Goal: Transaction & Acquisition: Purchase product/service

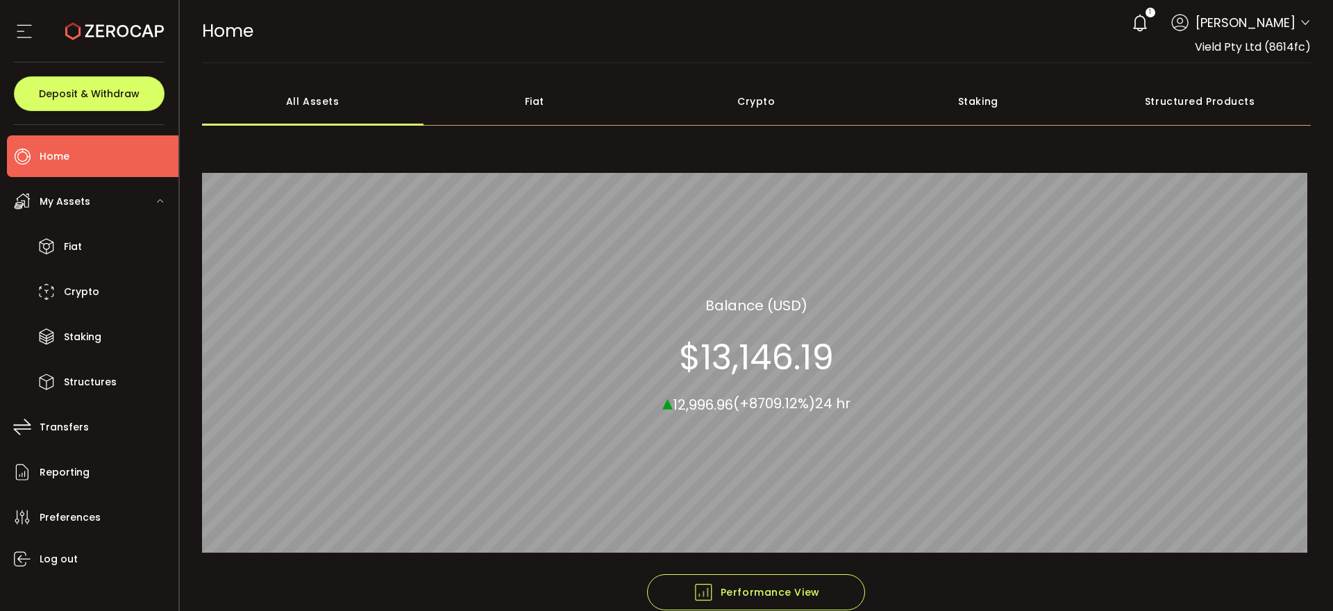
scroll to position [19, 0]
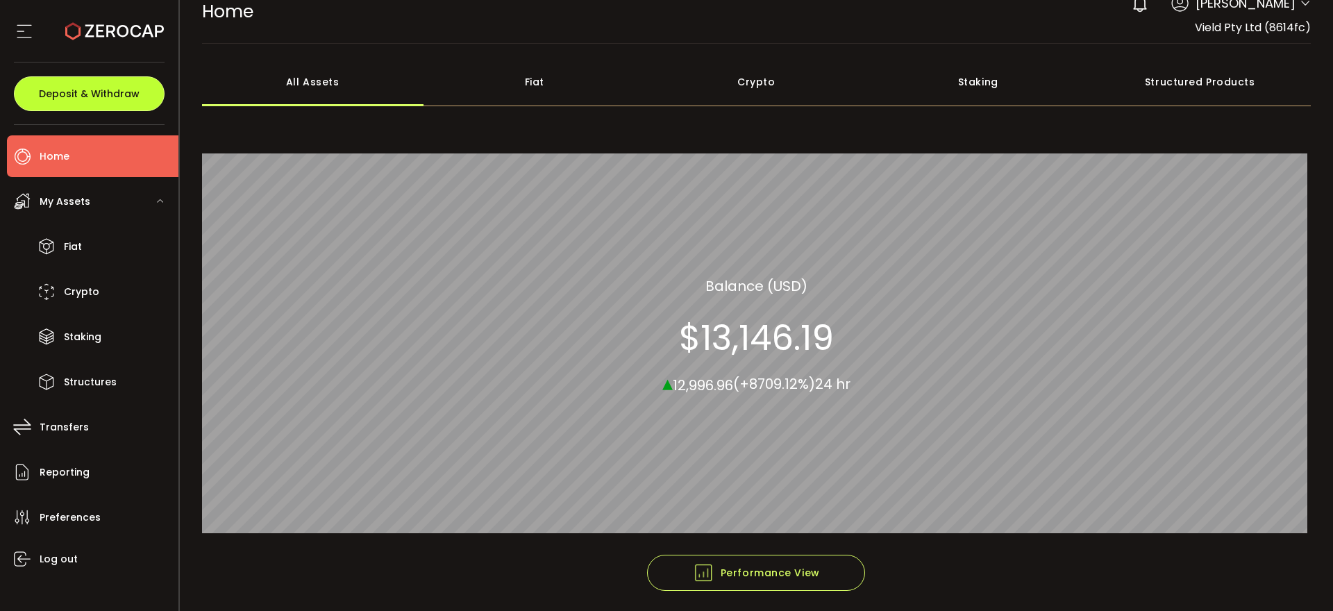
click at [76, 90] on span "Deposit & Withdraw" at bounding box center [89, 94] width 101 height 10
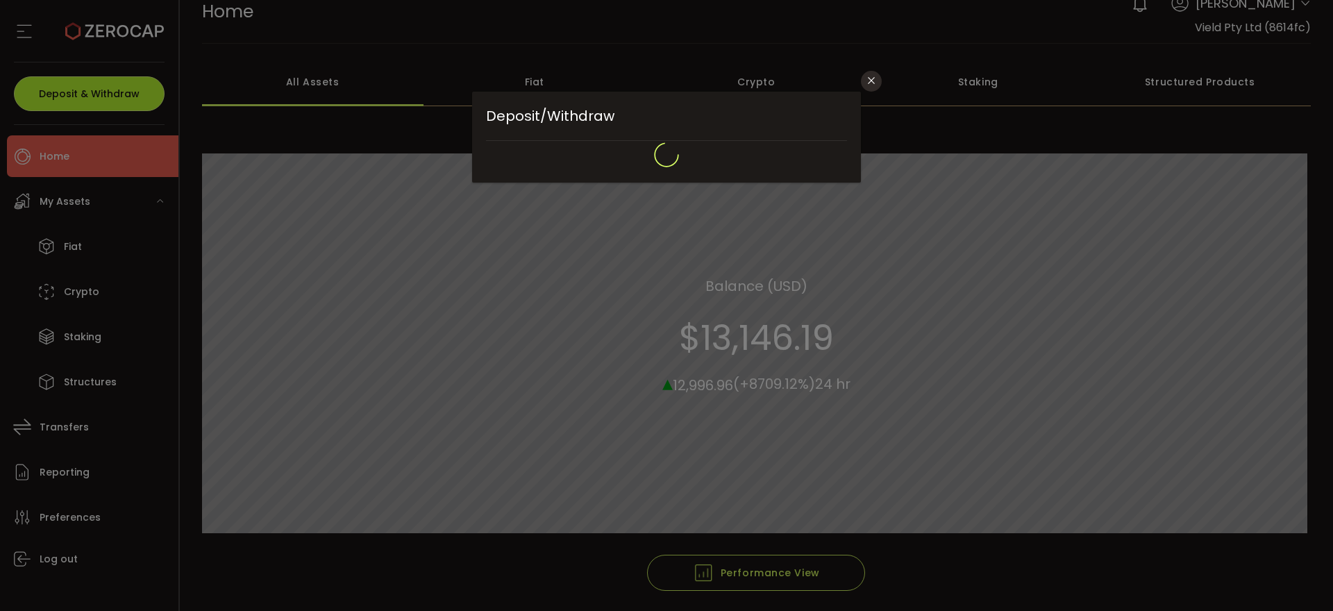
type input "**********"
type input "*******"
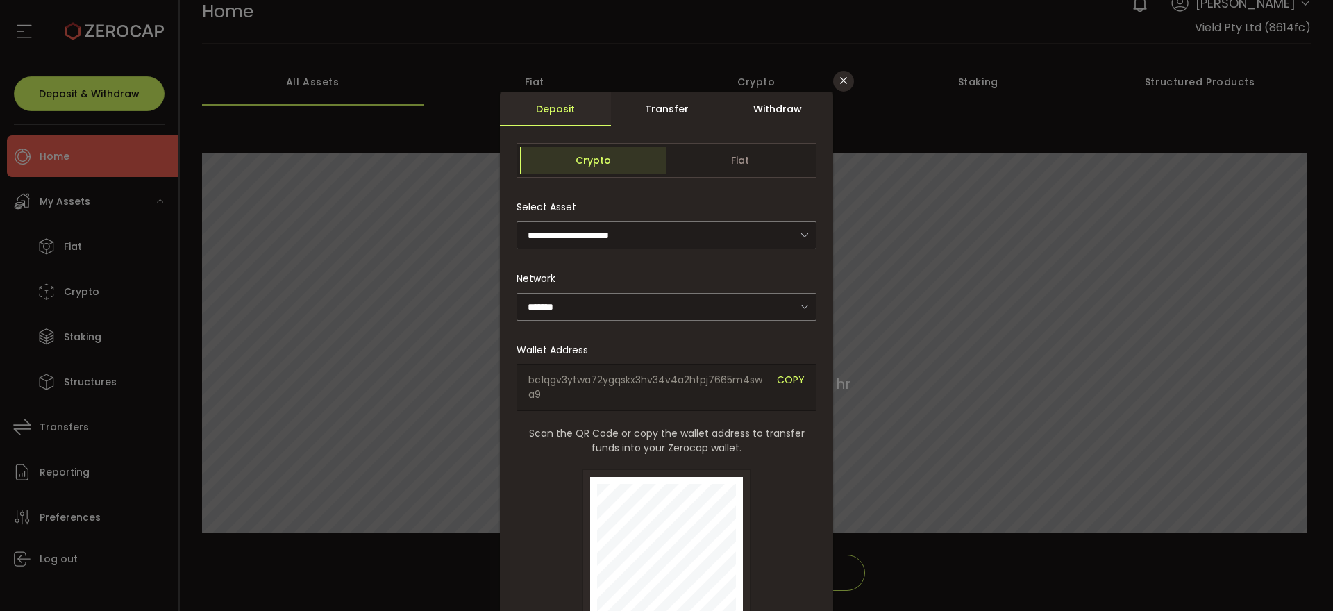
click at [683, 105] on div "Transfer" at bounding box center [666, 109] width 111 height 35
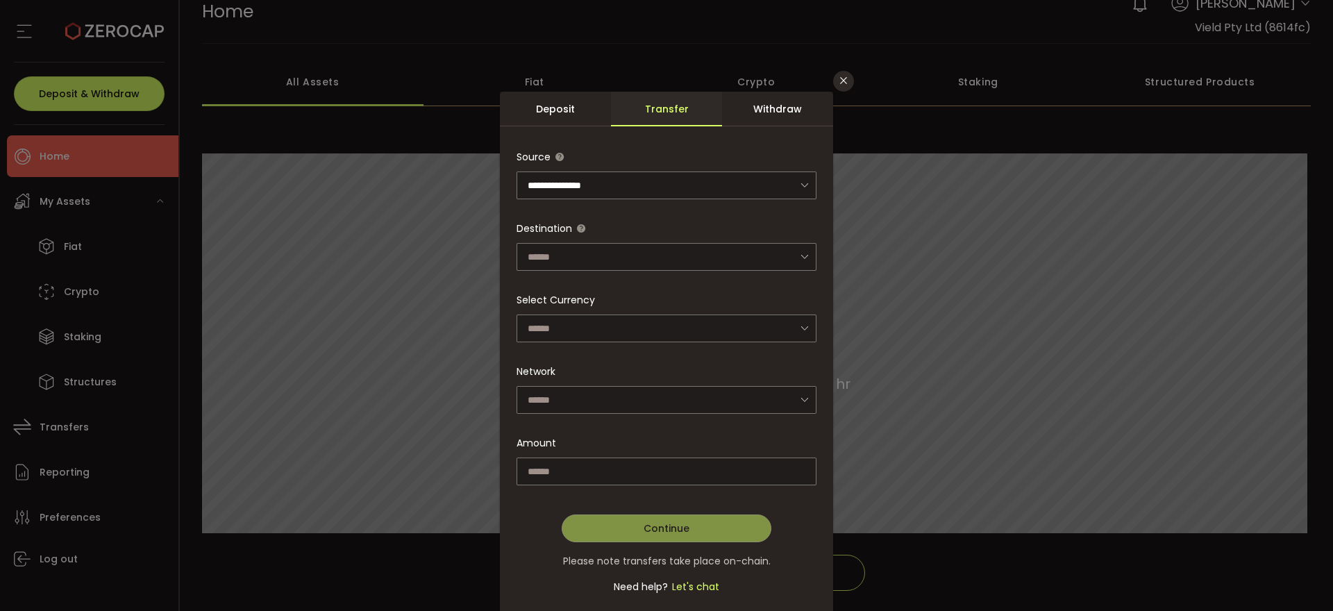
click at [804, 106] on div "Withdraw" at bounding box center [777, 109] width 111 height 35
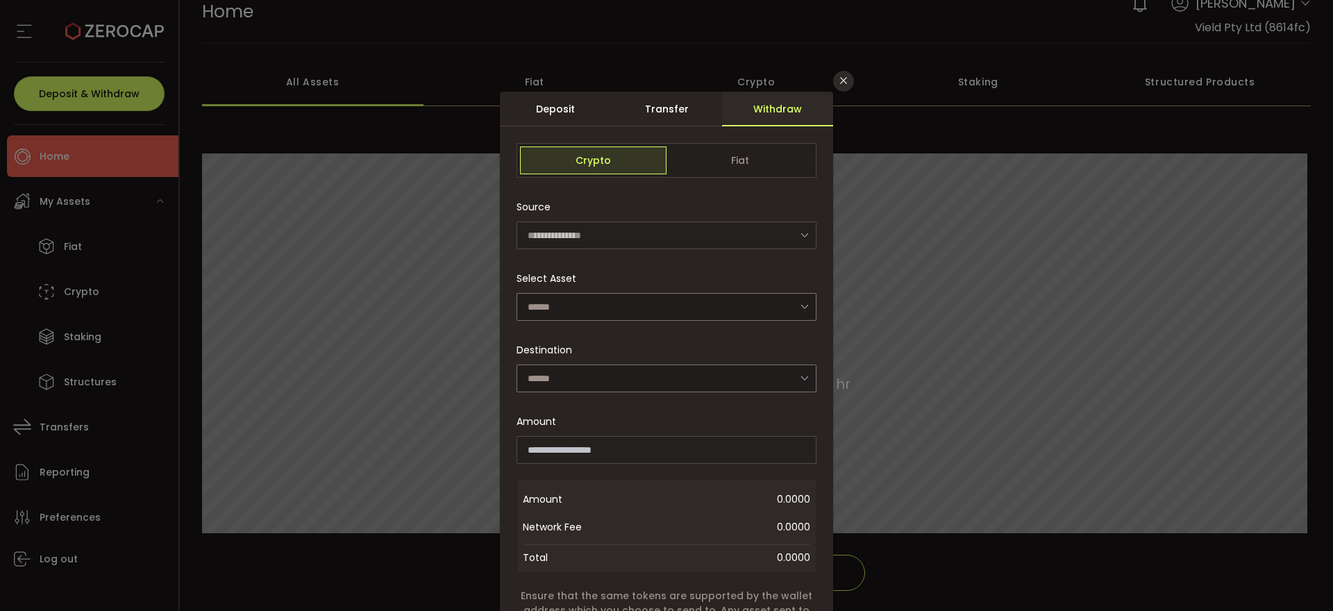
click at [69, 260] on div "**********" at bounding box center [666, 305] width 1333 height 611
click at [846, 78] on icon "Close" at bounding box center [843, 80] width 11 height 11
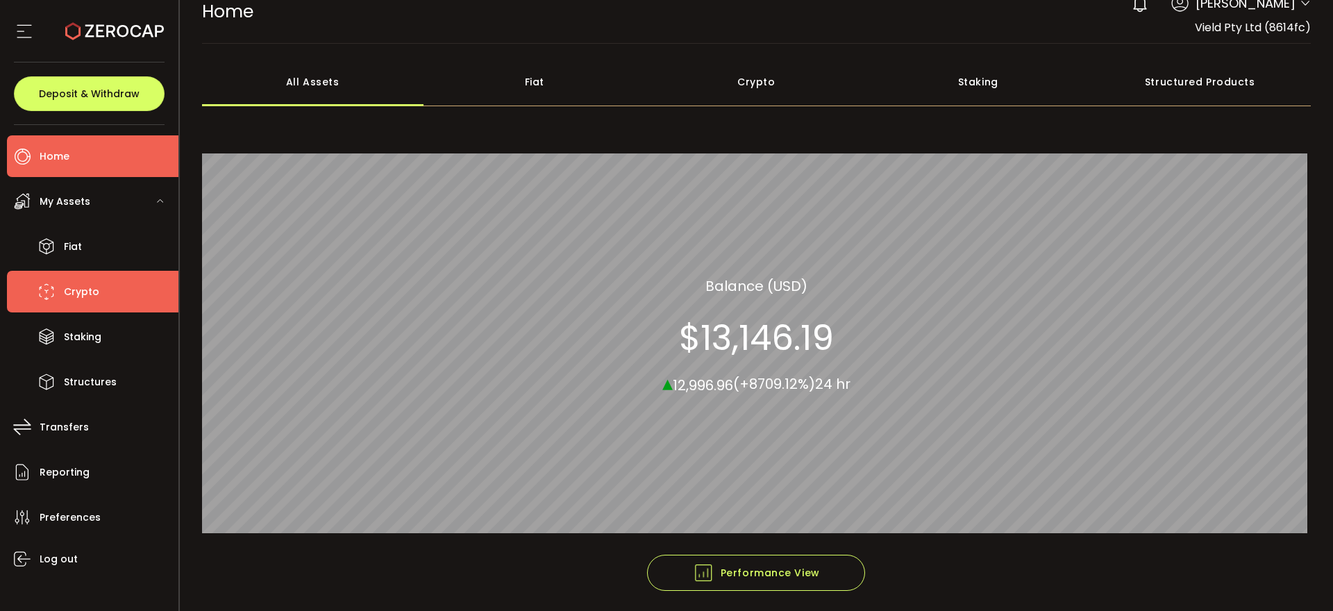
click at [100, 284] on li "Crypto" at bounding box center [93, 292] width 172 height 42
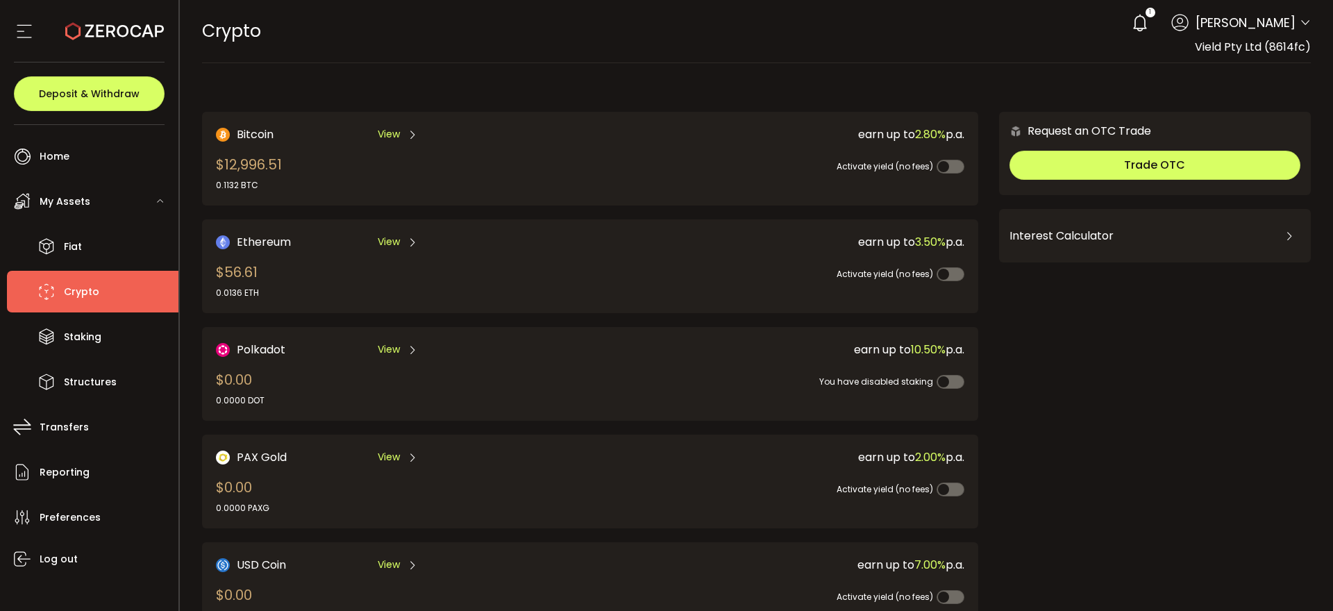
click at [392, 133] on span "View" at bounding box center [389, 134] width 22 height 15
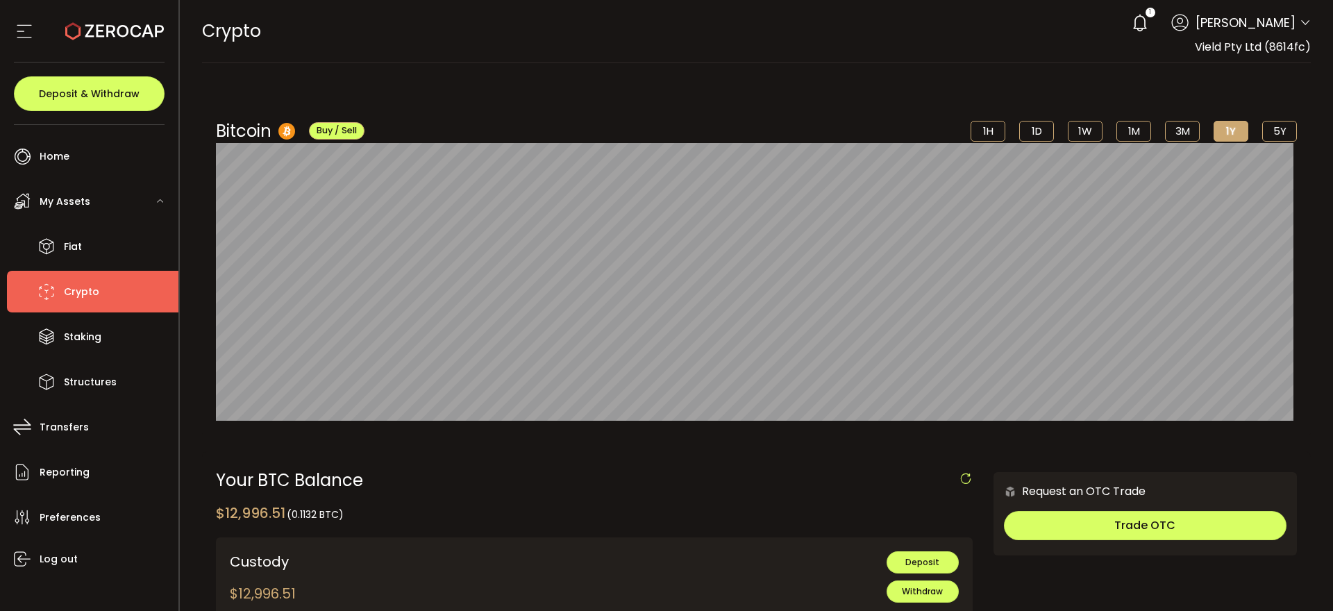
click at [83, 294] on span "Crypto" at bounding box center [81, 292] width 35 height 20
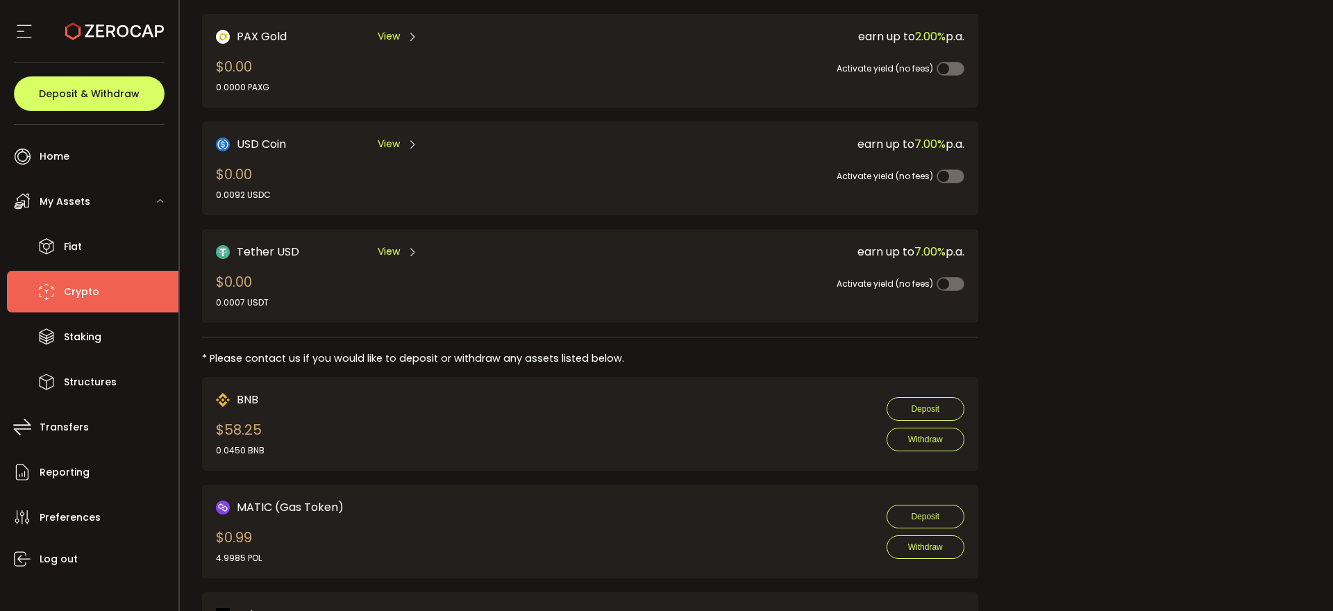
scroll to position [428, 0]
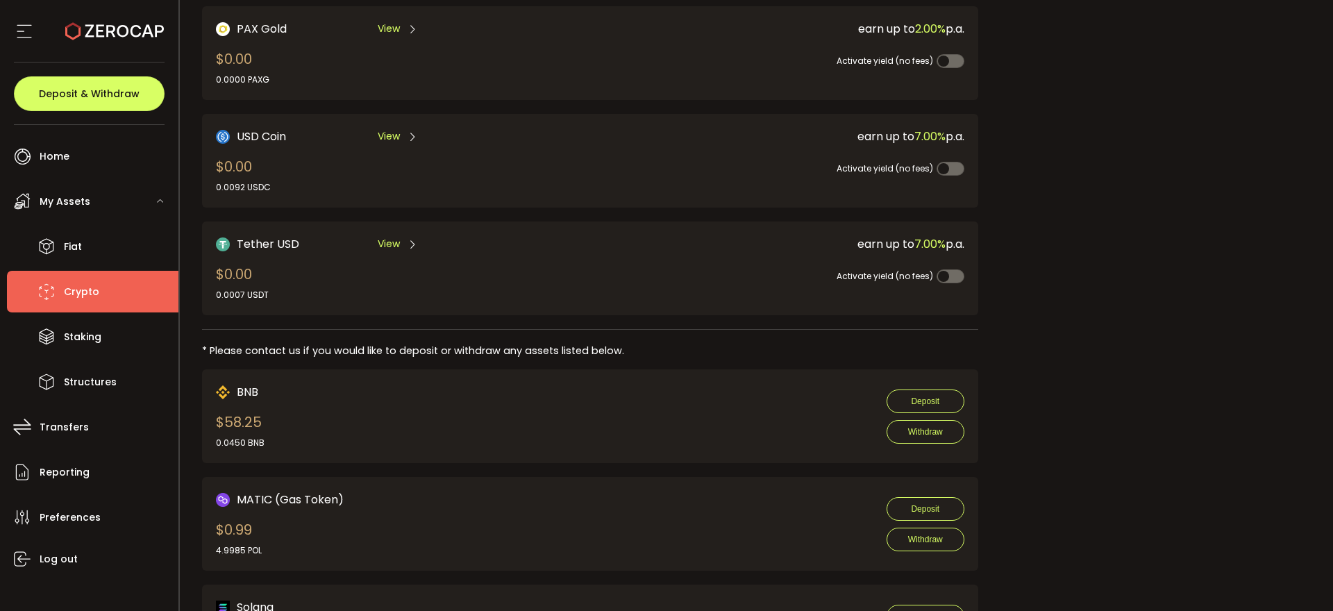
click at [392, 240] on span "View" at bounding box center [389, 244] width 22 height 15
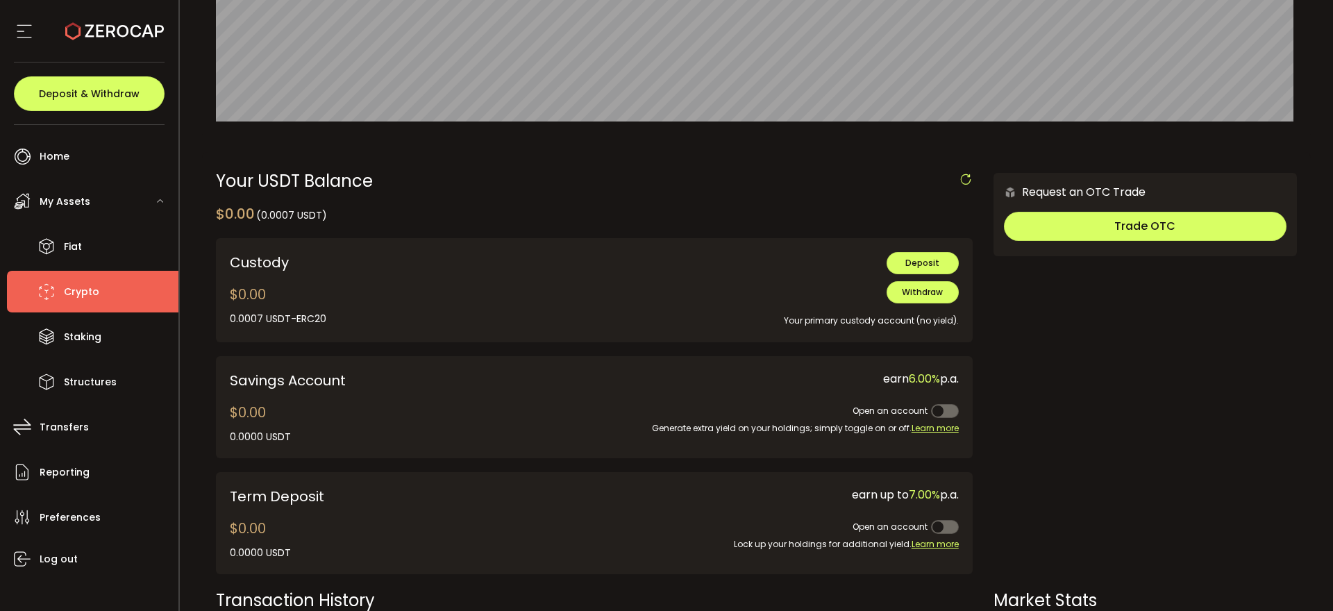
scroll to position [303, 0]
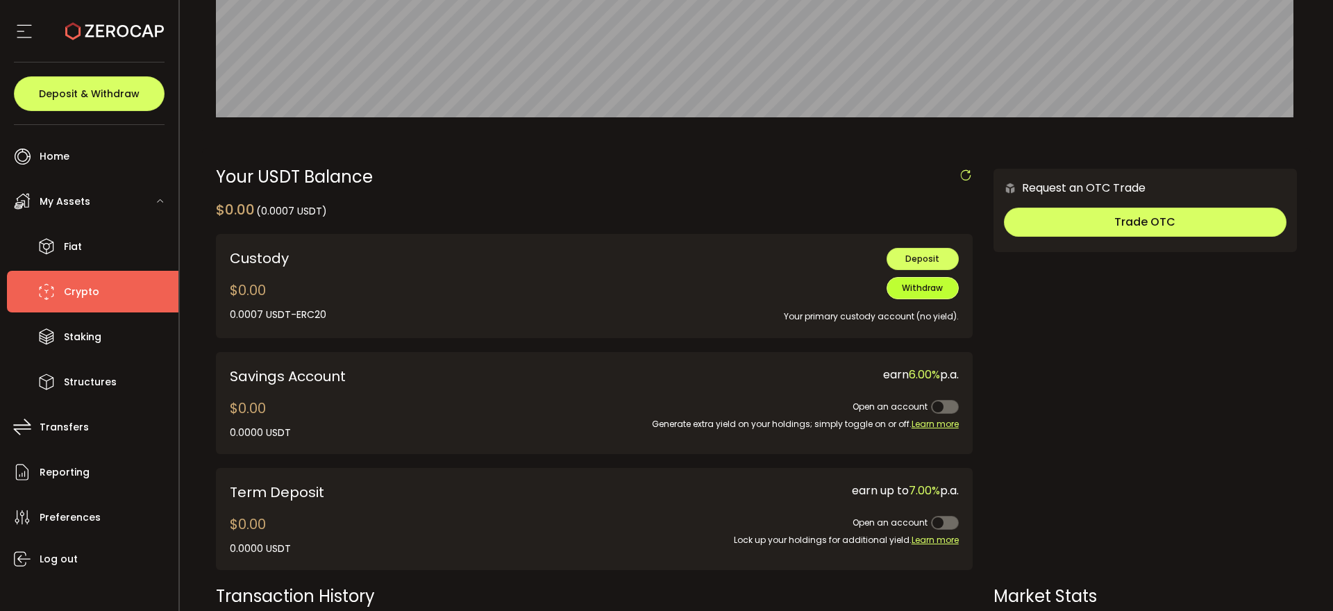
click at [933, 286] on span "Withdraw" at bounding box center [922, 288] width 41 height 12
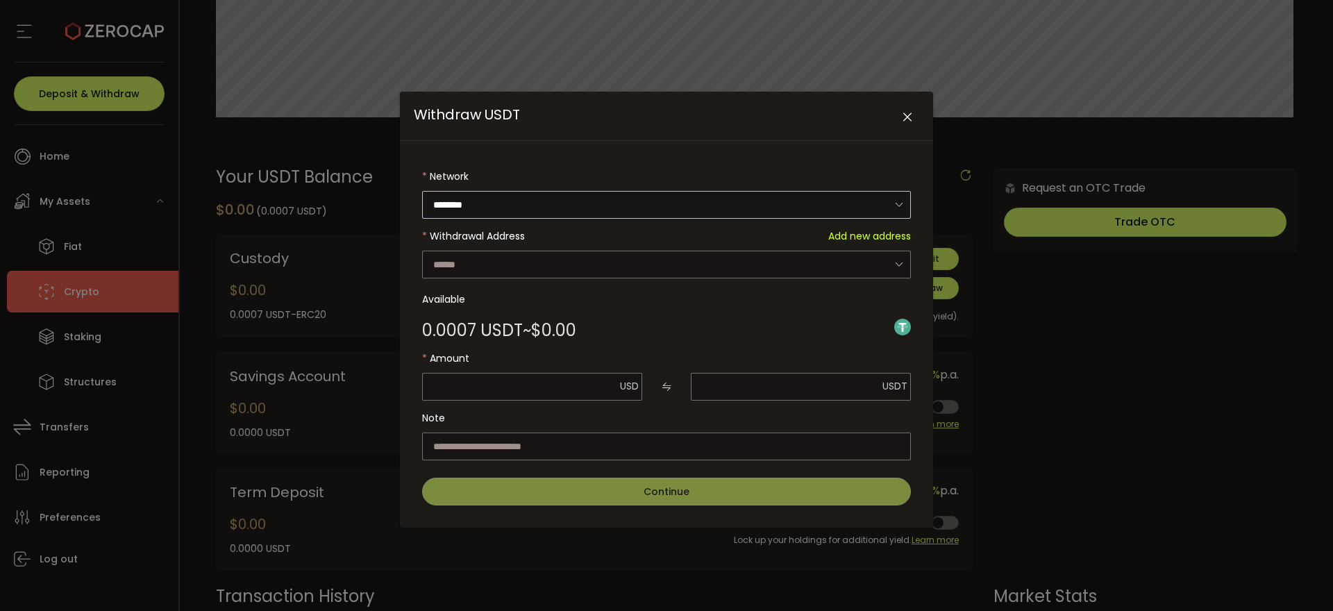
click at [892, 204] on icon "Withdraw USDT" at bounding box center [898, 204] width 17 height 28
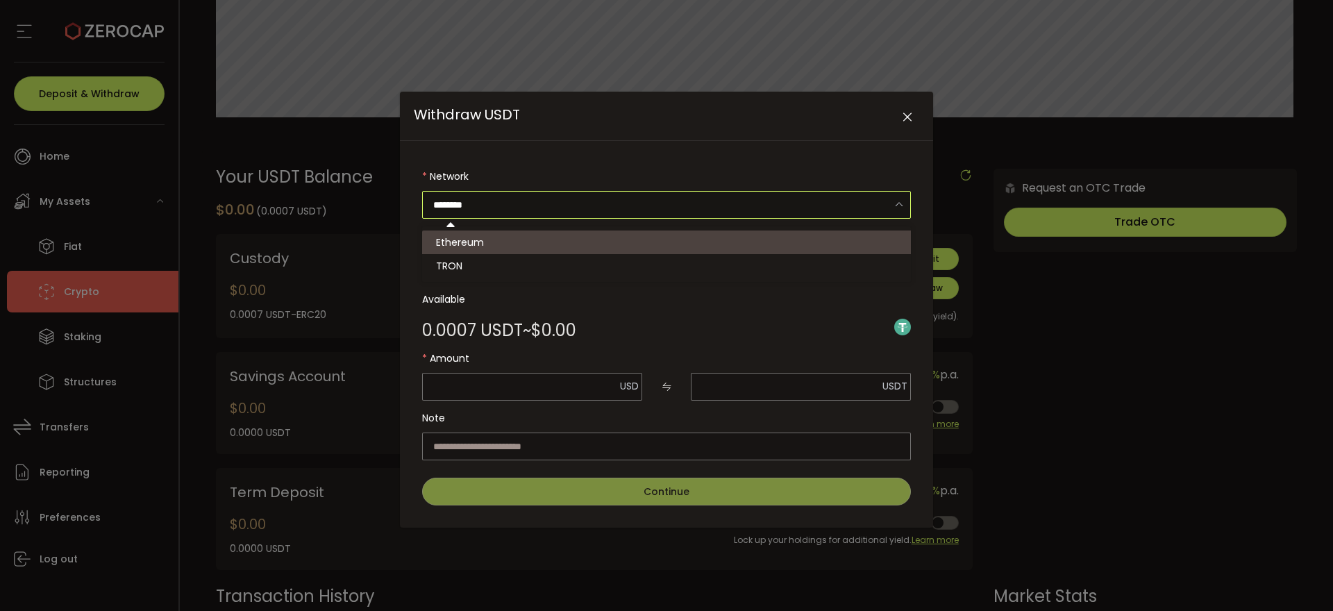
click at [806, 151] on div "Network ******** Withdrawal Address Add new address Vield_Treasury_ERC-20 0x260…" at bounding box center [666, 334] width 533 height 387
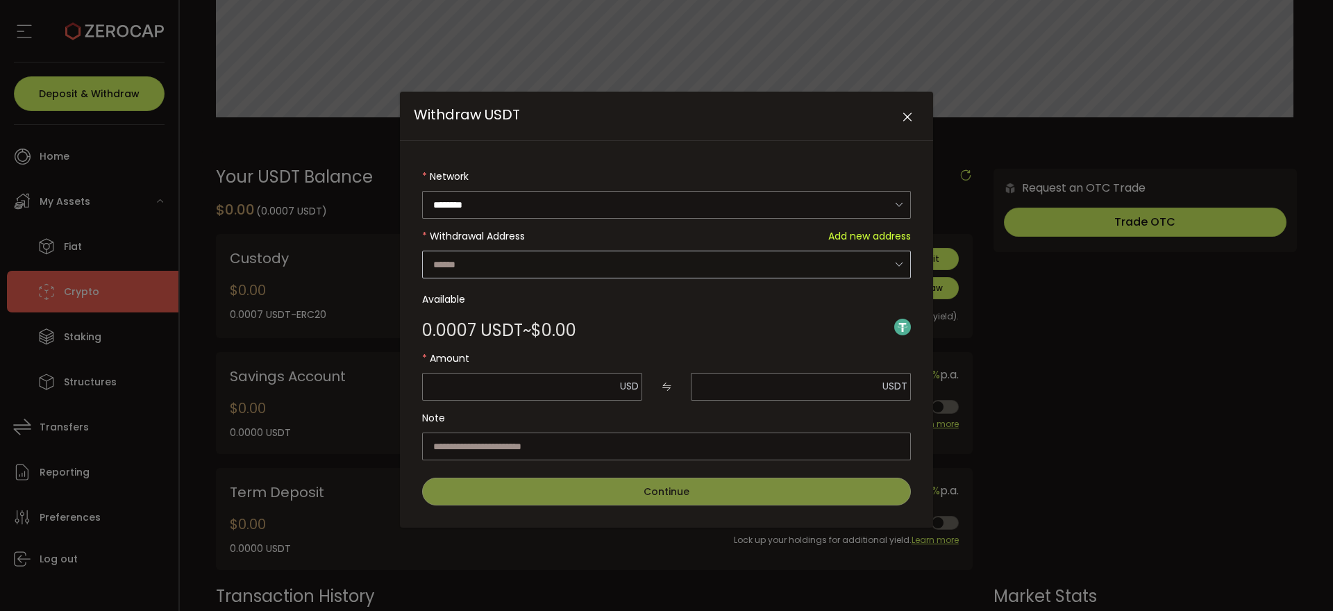
click at [890, 267] on icon "Withdraw USDT" at bounding box center [898, 264] width 17 height 28
click at [910, 119] on icon "Close" at bounding box center [908, 117] width 14 height 14
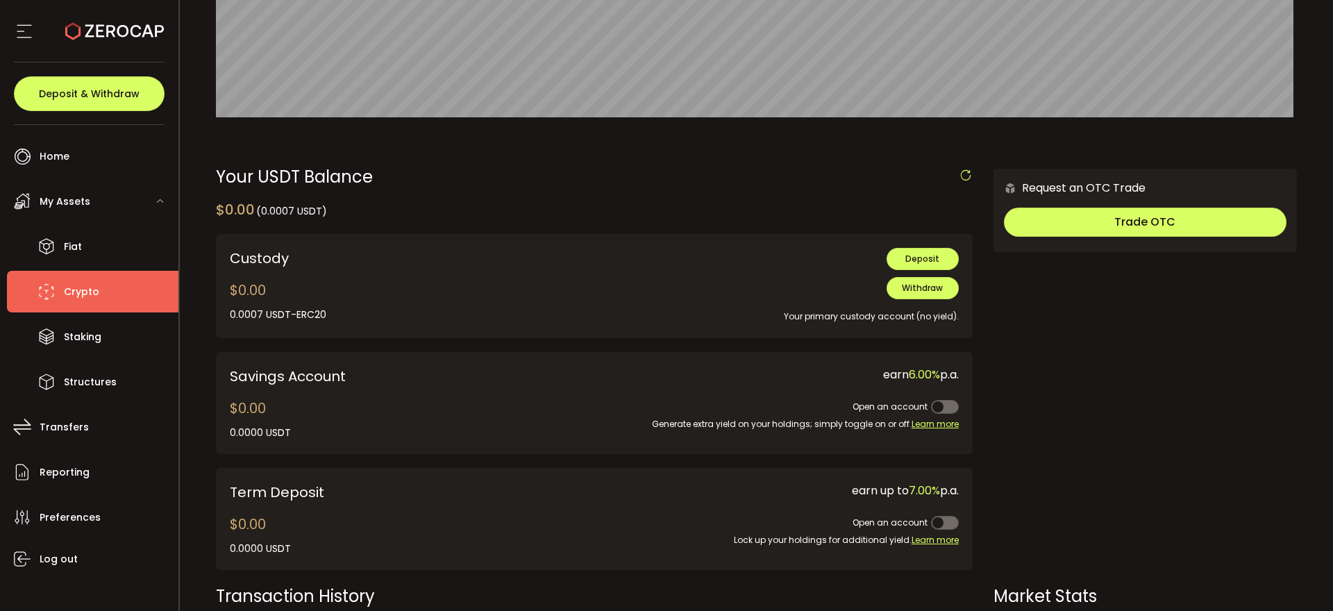
click at [965, 178] on icon at bounding box center [966, 176] width 14 height 14
click at [959, 172] on icon at bounding box center [966, 176] width 14 height 14
click at [953, 165] on div "Your USDT Balance $0.00 (0.0007 USDT) Confirmation Confirm Cancel Custody $0.00…" at bounding box center [757, 495] width 1110 height 694
click at [959, 173] on icon at bounding box center [966, 176] width 14 height 14
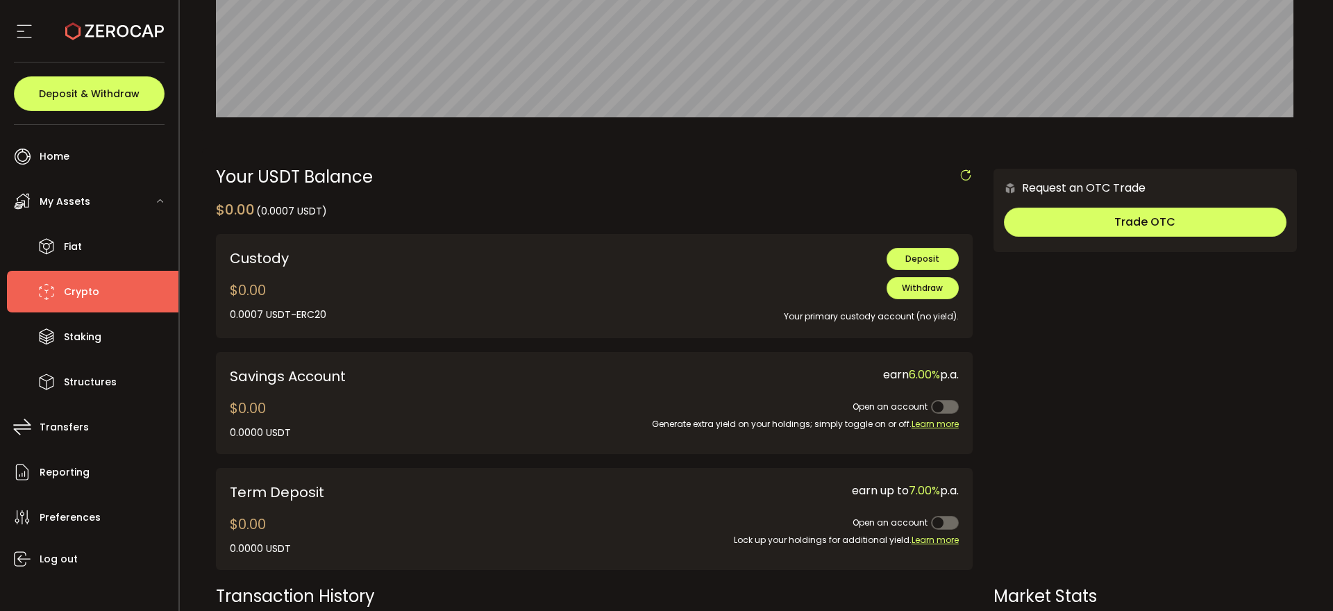
click at [965, 169] on icon at bounding box center [966, 176] width 14 height 14
click at [959, 170] on icon at bounding box center [966, 176] width 14 height 14
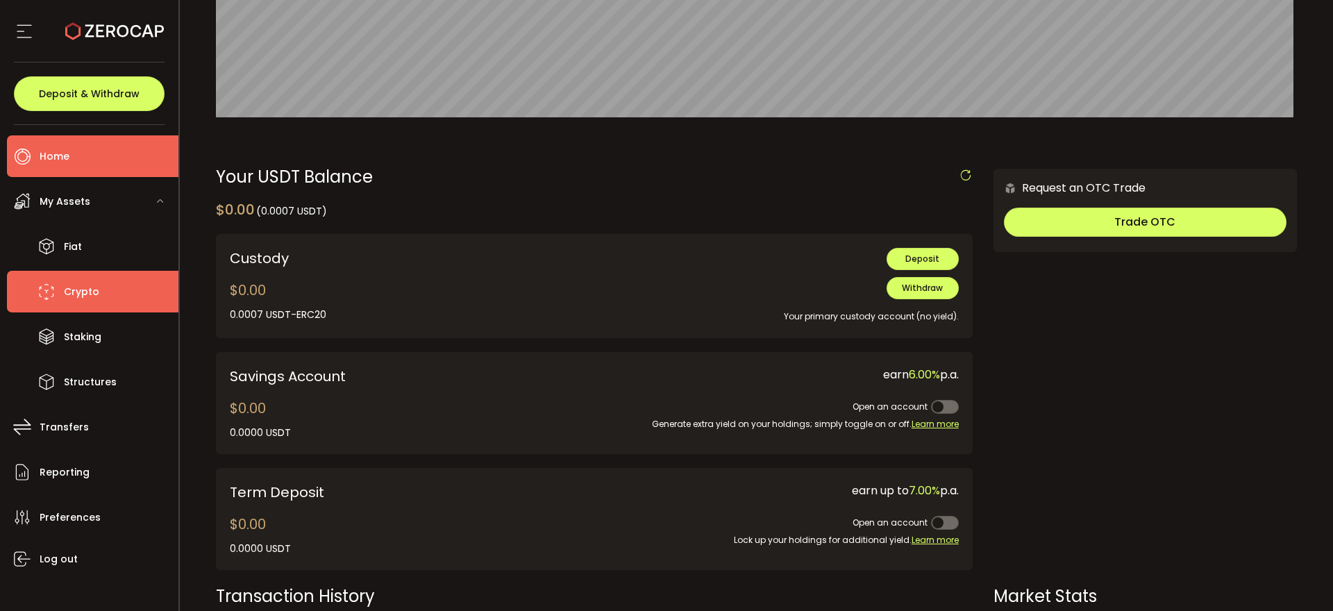
click at [64, 162] on span "Home" at bounding box center [55, 157] width 30 height 20
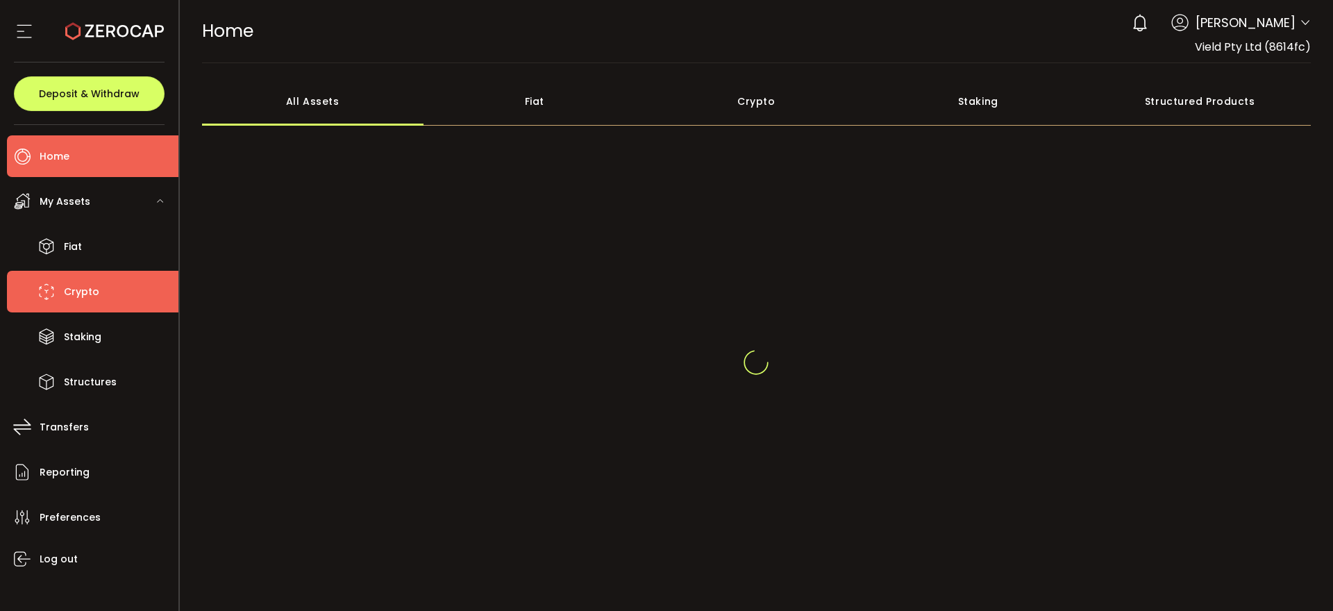
click at [92, 287] on span "Crypto" at bounding box center [81, 292] width 35 height 20
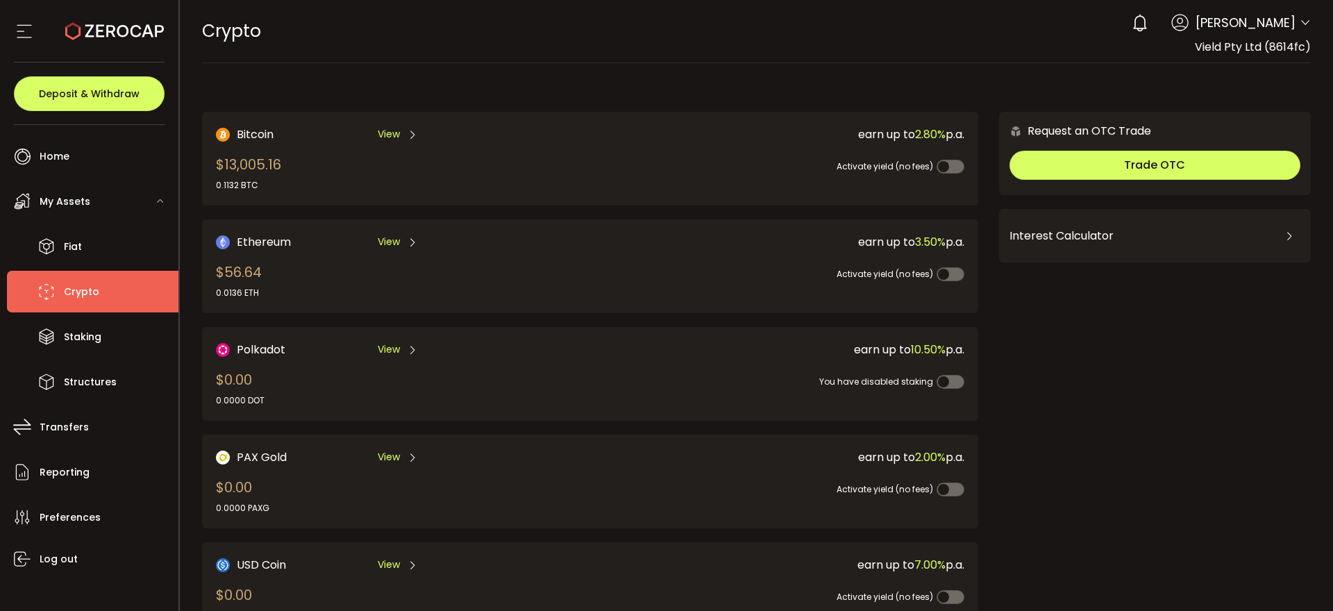
click at [59, 277] on li "Crypto" at bounding box center [93, 292] width 172 height 42
click at [83, 291] on span "Crypto" at bounding box center [81, 292] width 35 height 20
